Goal: Task Accomplishment & Management: Manage account settings

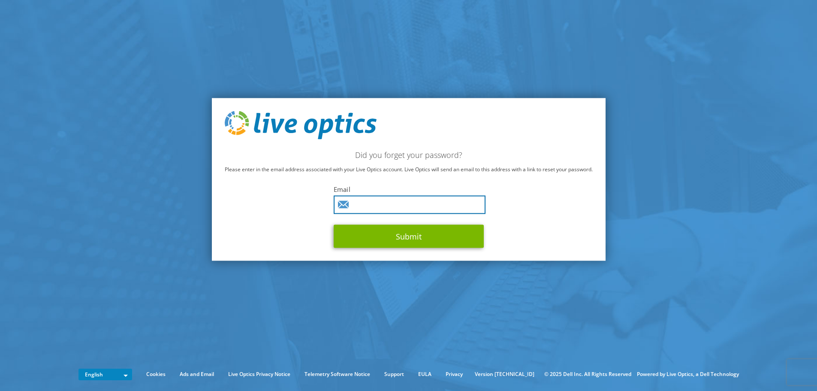
click at [419, 205] on input "text" at bounding box center [410, 204] width 152 height 18
click at [364, 199] on input "text" at bounding box center [410, 204] width 152 height 18
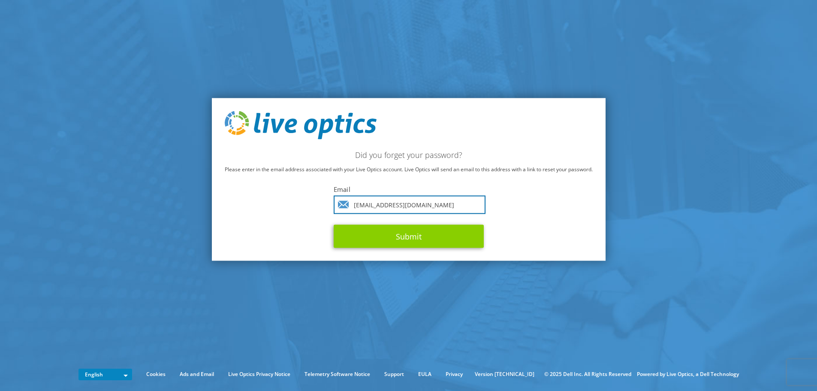
type input "[EMAIL_ADDRESS][DOMAIN_NAME]"
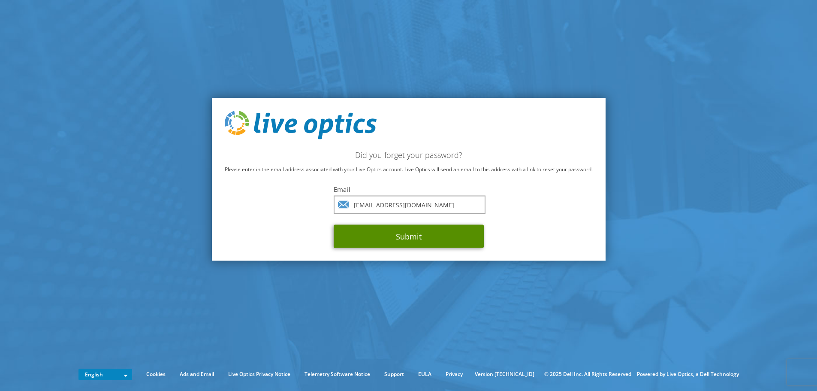
click at [419, 234] on button "Submit" at bounding box center [409, 235] width 150 height 23
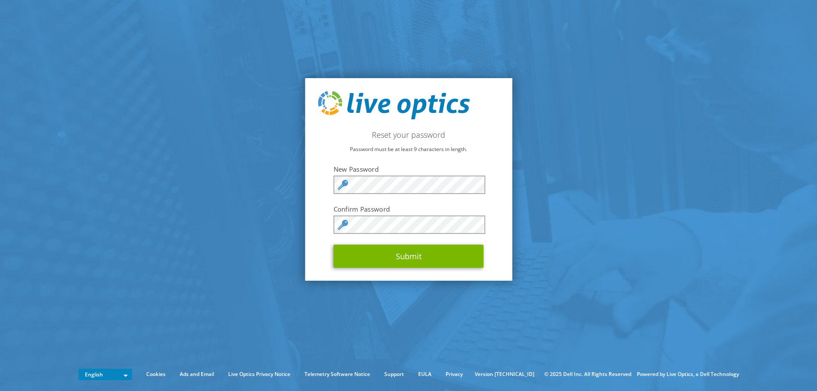
click at [488, 134] on h2 "Reset your password" at bounding box center [408, 134] width 181 height 9
click at [312, 247] on div "Reset your password Password must be at least 9 characters in length. New Passw…" at bounding box center [408, 179] width 207 height 202
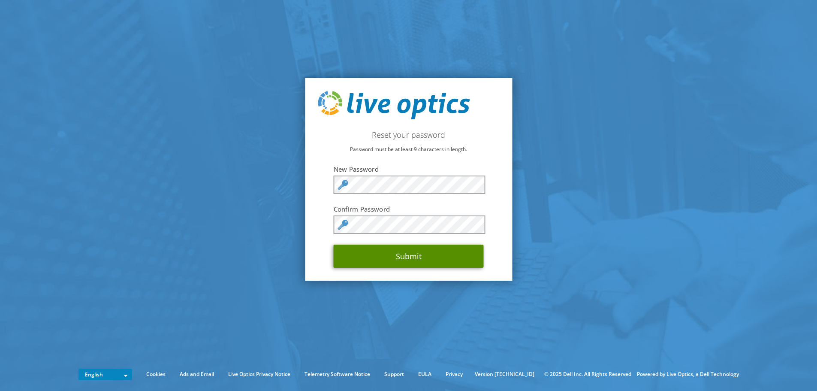
click at [377, 253] on button "Submit" at bounding box center [409, 255] width 150 height 23
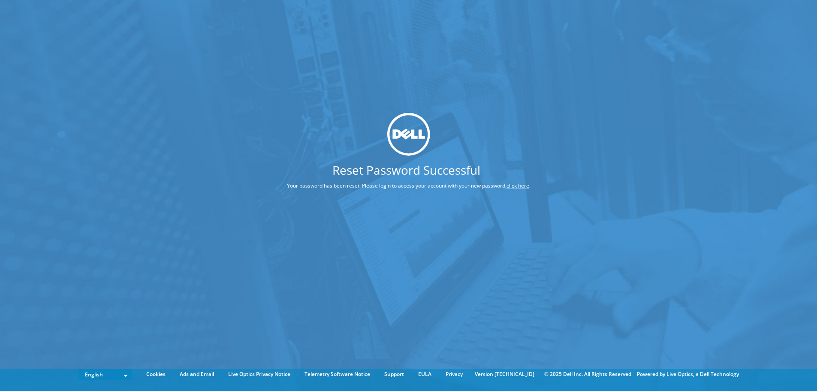
click at [521, 187] on link "click here" at bounding box center [517, 185] width 23 height 7
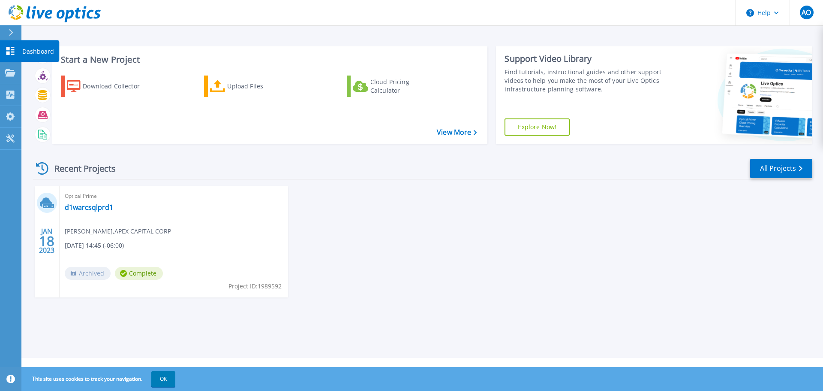
click at [15, 54] on icon at bounding box center [10, 51] width 10 height 8
click at [799, 16] on button "AO" at bounding box center [806, 12] width 33 height 25
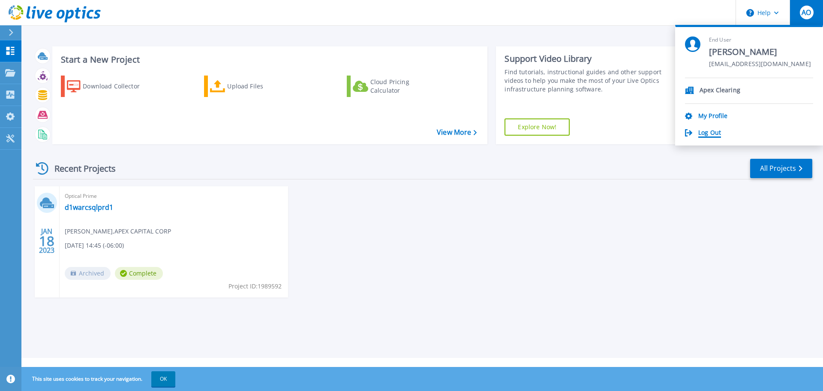
click at [710, 133] on link "Log Out" at bounding box center [710, 133] width 23 height 8
